Goal: Check status: Check status

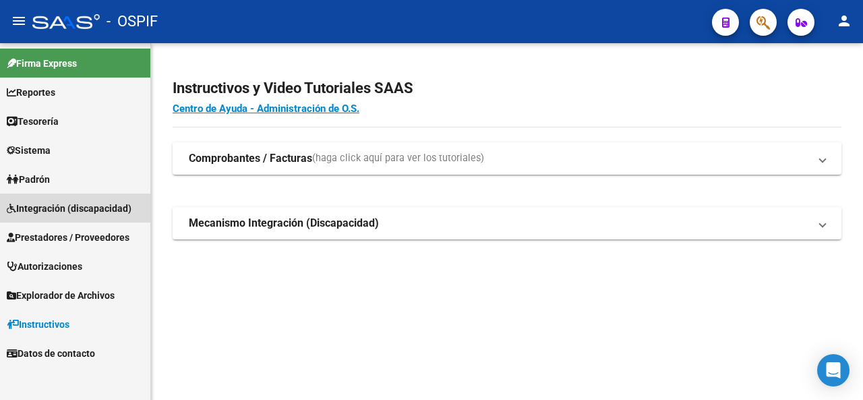
click at [62, 206] on span "Integración (discapacidad)" at bounding box center [69, 208] width 125 height 15
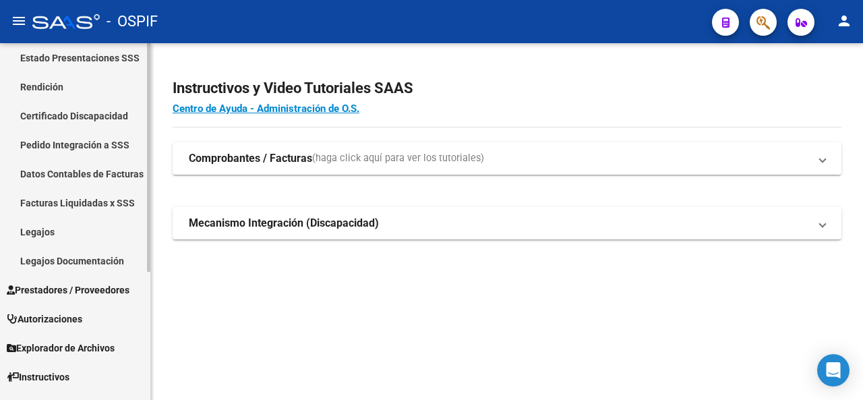
scroll to position [200, 0]
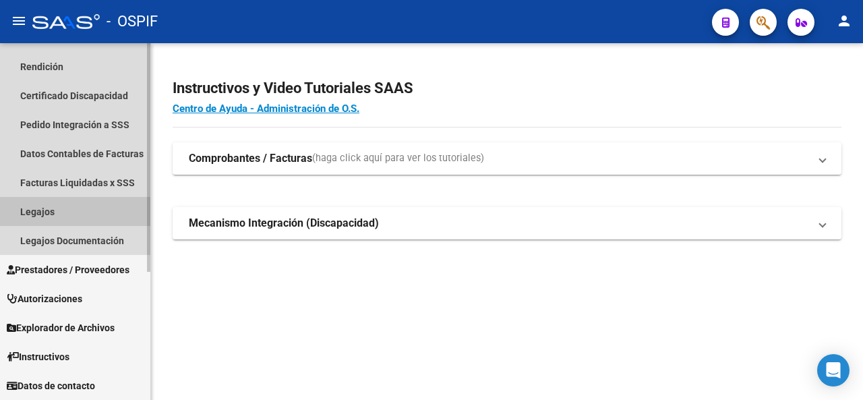
click at [122, 213] on link "Legajos" at bounding box center [75, 211] width 150 height 29
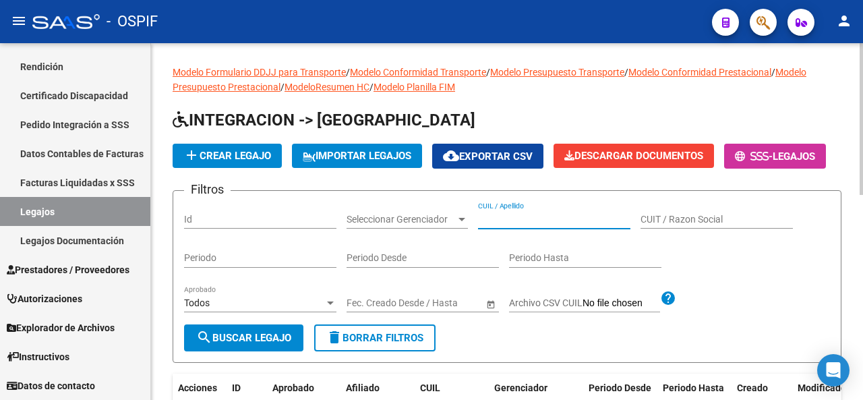
click at [516, 225] on input "CUIL / Apellido" at bounding box center [554, 219] width 152 height 11
paste input "[PERSON_NAME] [PERSON_NAME]"
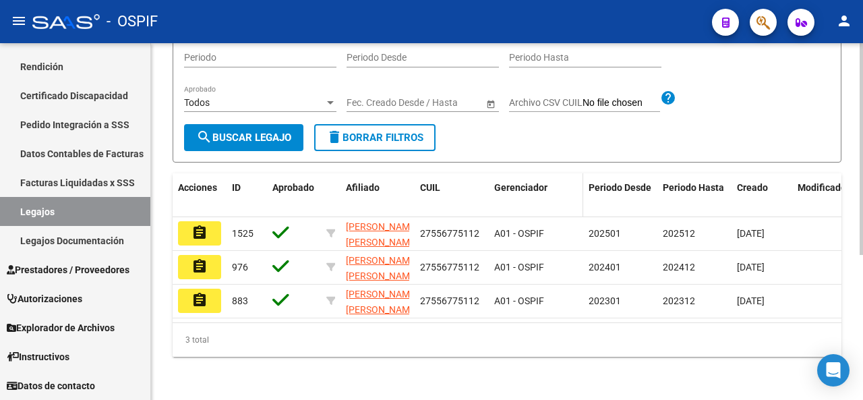
scroll to position [244, 0]
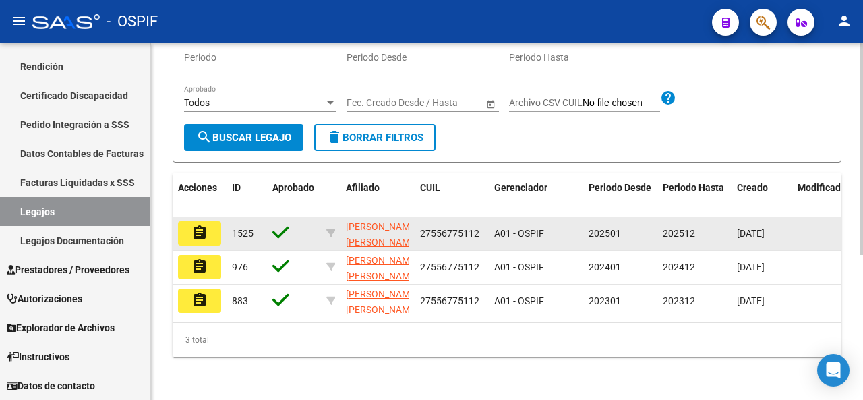
type input "[PERSON_NAME] [PERSON_NAME]"
click at [210, 222] on button "assignment" at bounding box center [199, 233] width 43 height 24
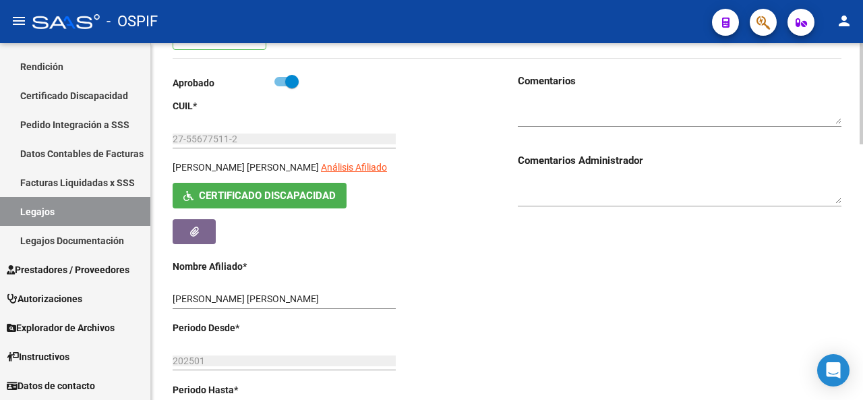
scroll to position [135, 0]
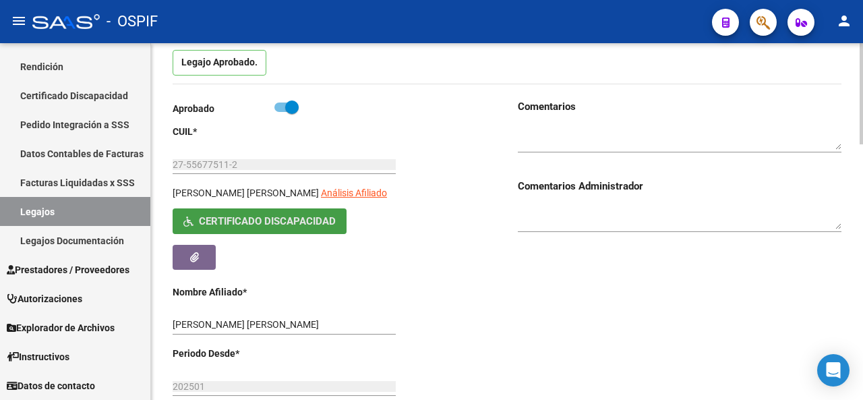
click at [266, 220] on span "Certificado Discapacidad" at bounding box center [267, 222] width 137 height 12
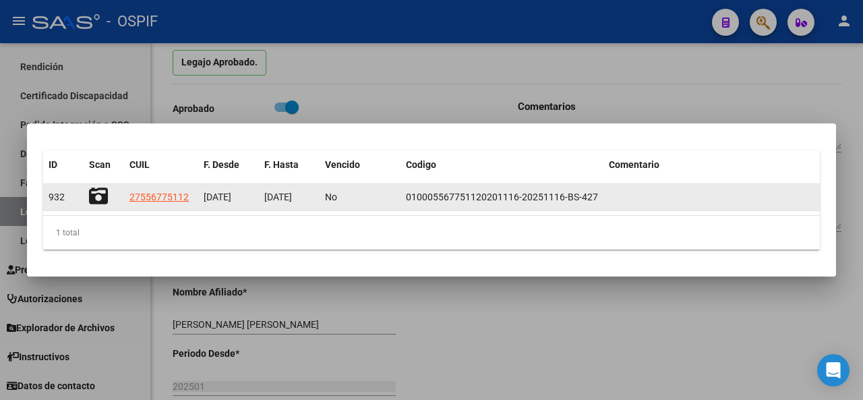
click at [97, 197] on icon at bounding box center [98, 196] width 19 height 19
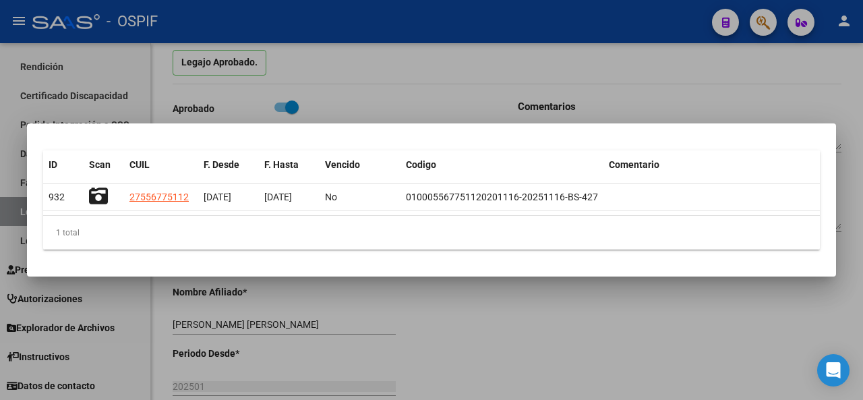
click at [485, 295] on div at bounding box center [431, 200] width 863 height 400
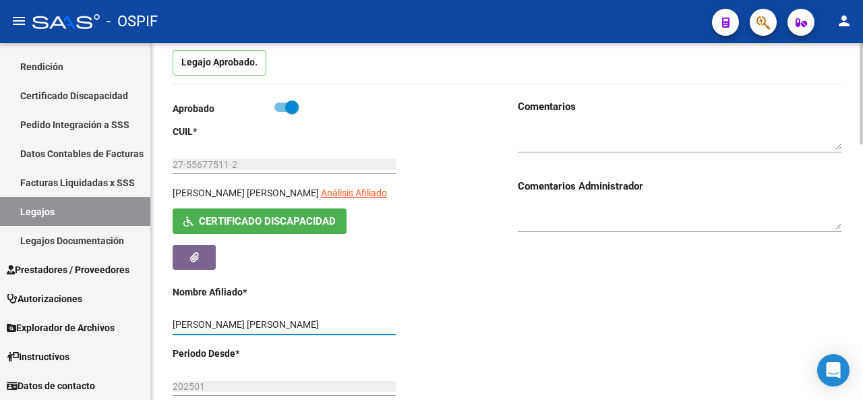
drag, startPoint x: 309, startPoint y: 322, endPoint x: 152, endPoint y: 322, distance: 157.8
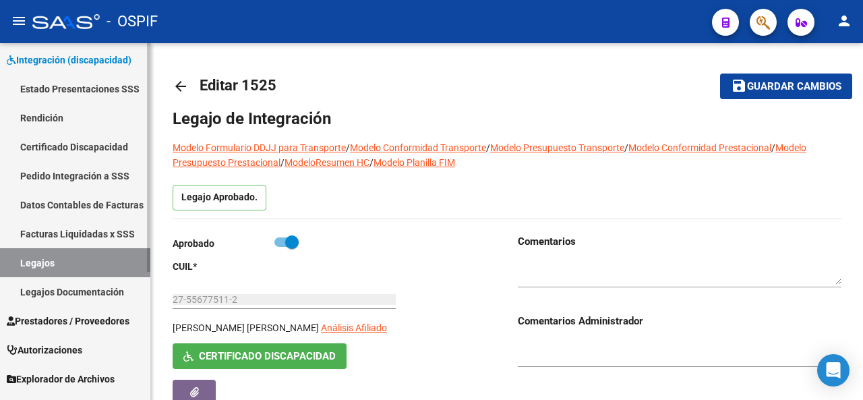
scroll to position [132, 0]
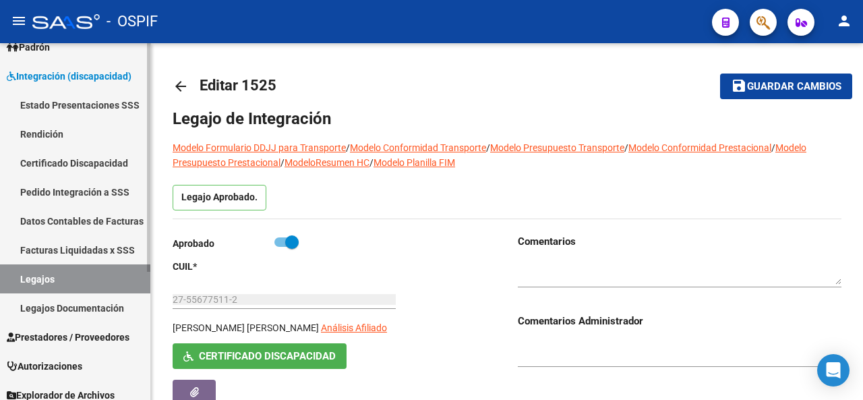
click at [63, 191] on link "Pedido Integración a SSS" at bounding box center [75, 191] width 150 height 29
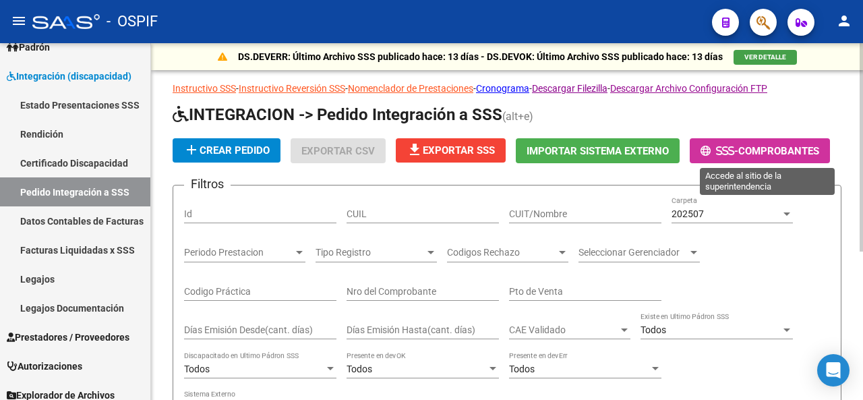
click at [738, 146] on span "-" at bounding box center [719, 151] width 38 height 12
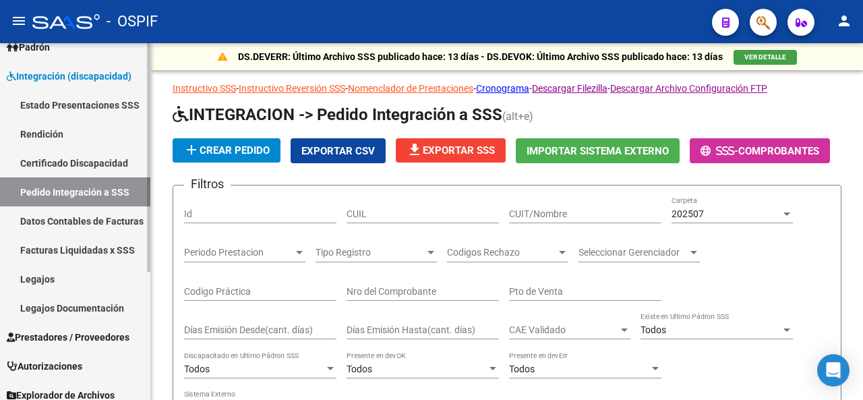
click at [32, 284] on link "Legajos" at bounding box center [75, 278] width 150 height 29
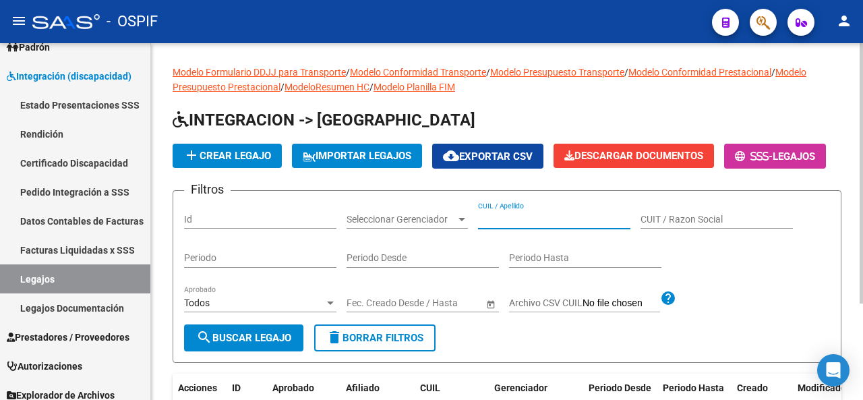
click at [506, 225] on input "CUIL / Apellido" at bounding box center [554, 219] width 152 height 11
paste input "27556775112"
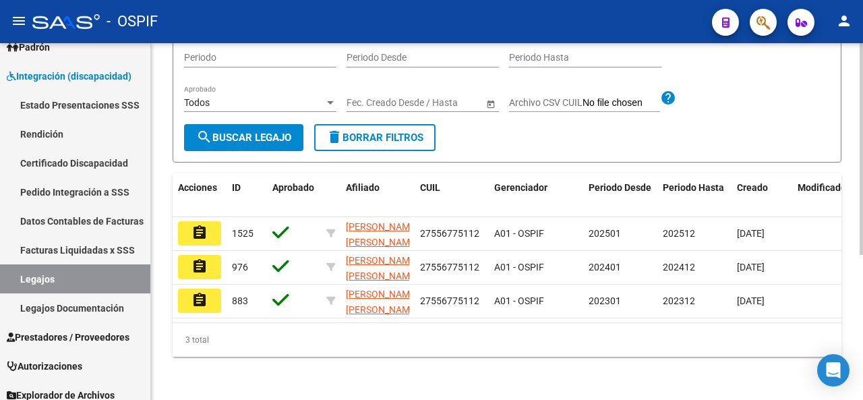
scroll to position [244, 0]
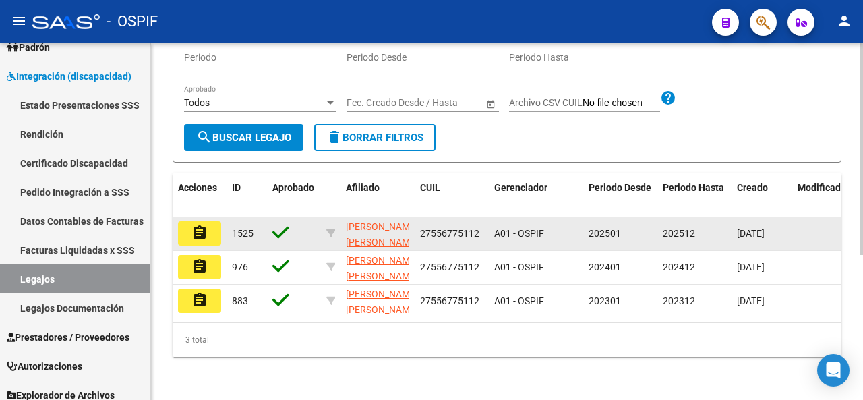
type input "27556775112"
click at [210, 230] on button "assignment" at bounding box center [199, 233] width 43 height 24
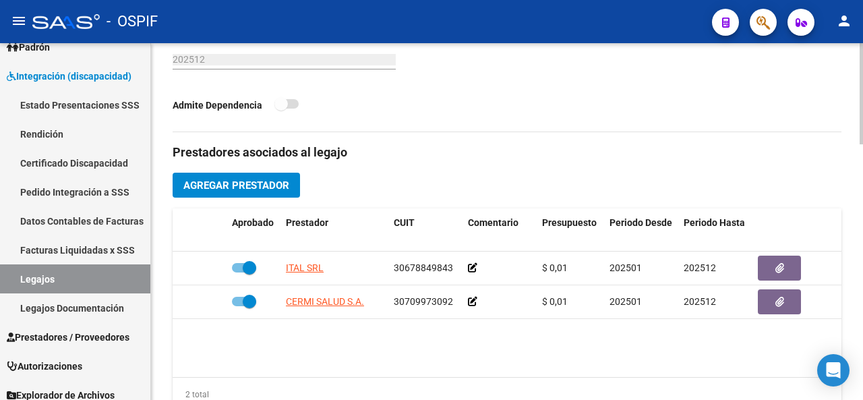
scroll to position [539, 0]
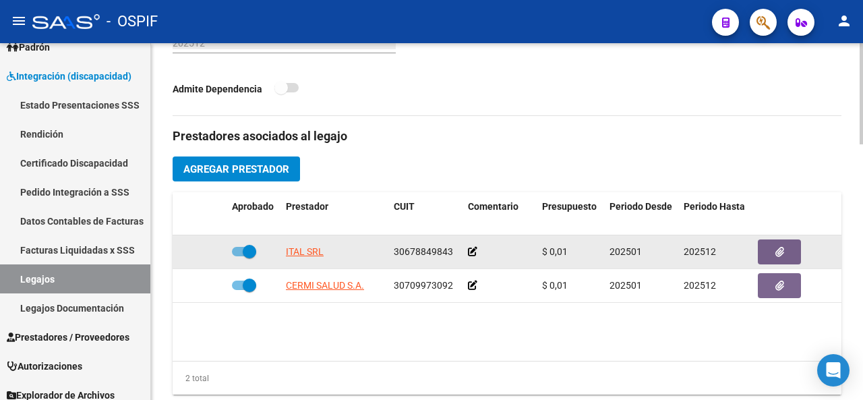
click at [474, 253] on icon at bounding box center [472, 251] width 9 height 9
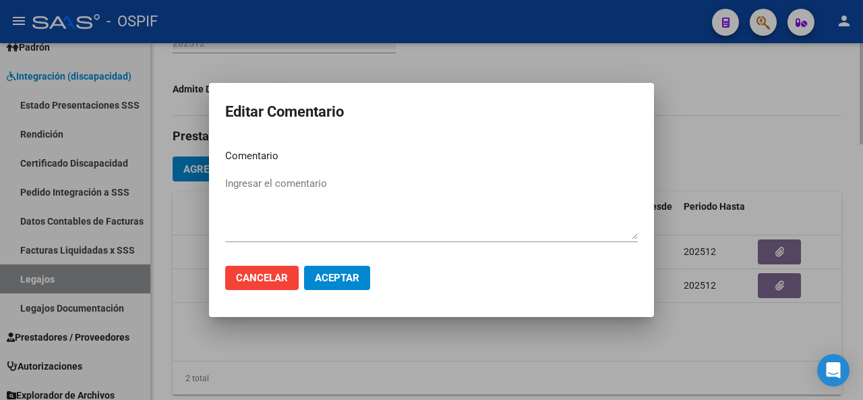
click at [727, 62] on div at bounding box center [431, 200] width 863 height 400
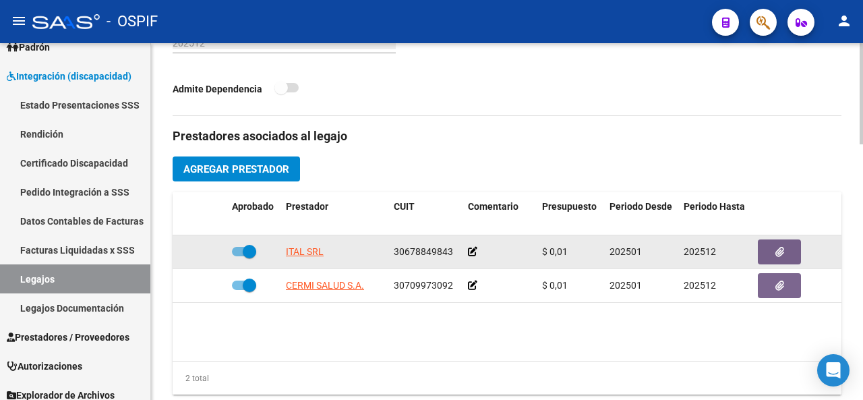
click at [572, 256] on div "$ 0,01" at bounding box center [570, 252] width 57 height 16
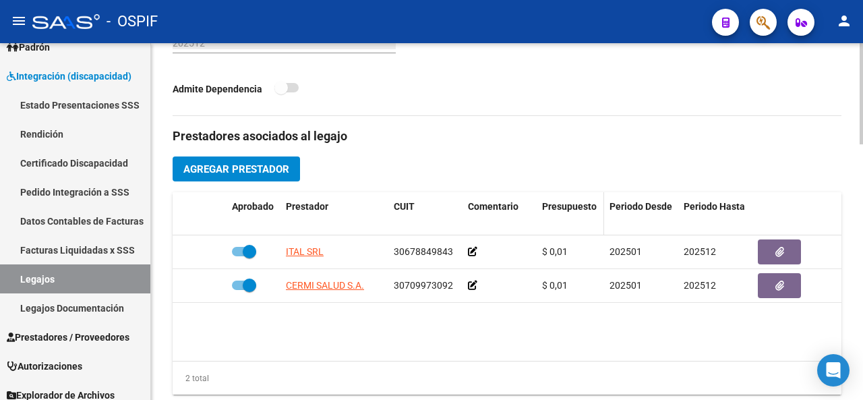
scroll to position [607, 0]
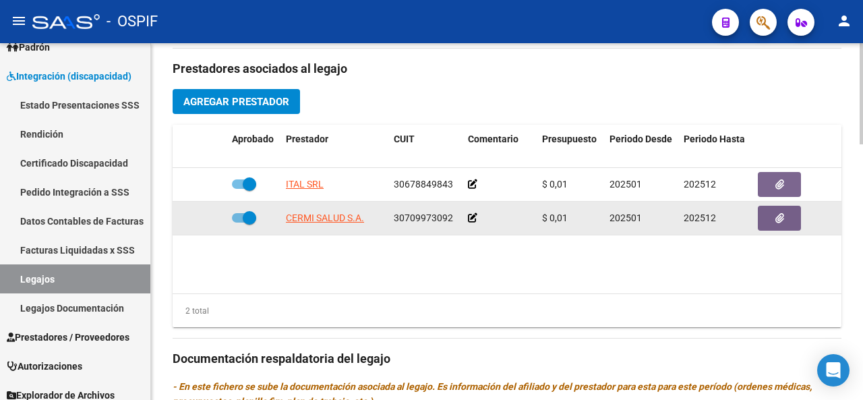
click at [476, 216] on icon at bounding box center [472, 217] width 9 height 9
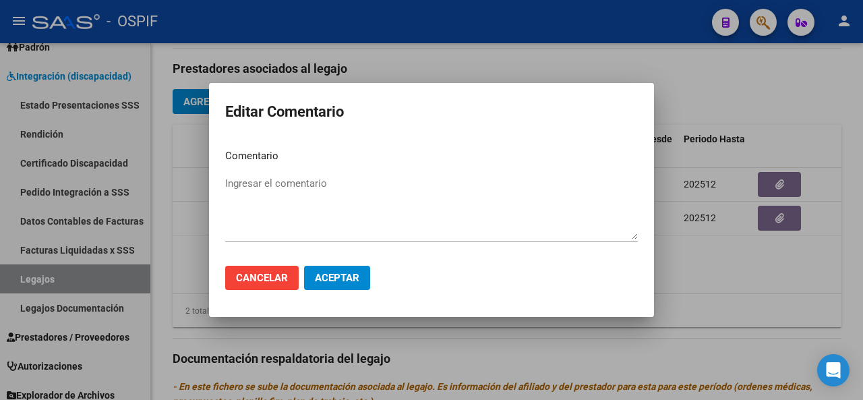
click at [739, 94] on div at bounding box center [431, 200] width 863 height 400
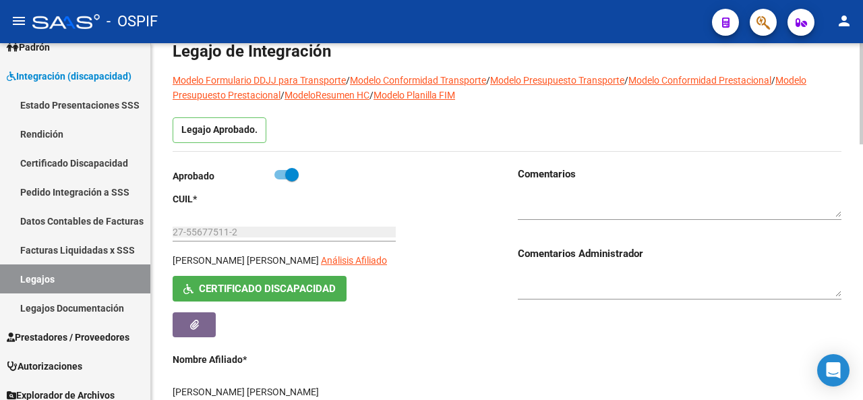
scroll to position [0, 0]
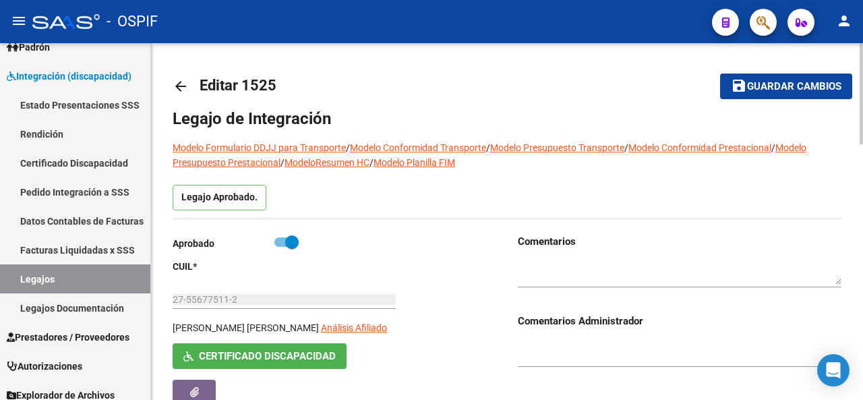
click at [442, 104] on mat-toolbar-row "arrow_back Editar 1525" at bounding box center [420, 86] width 495 height 43
